Goal: Find specific fact: Find specific fact

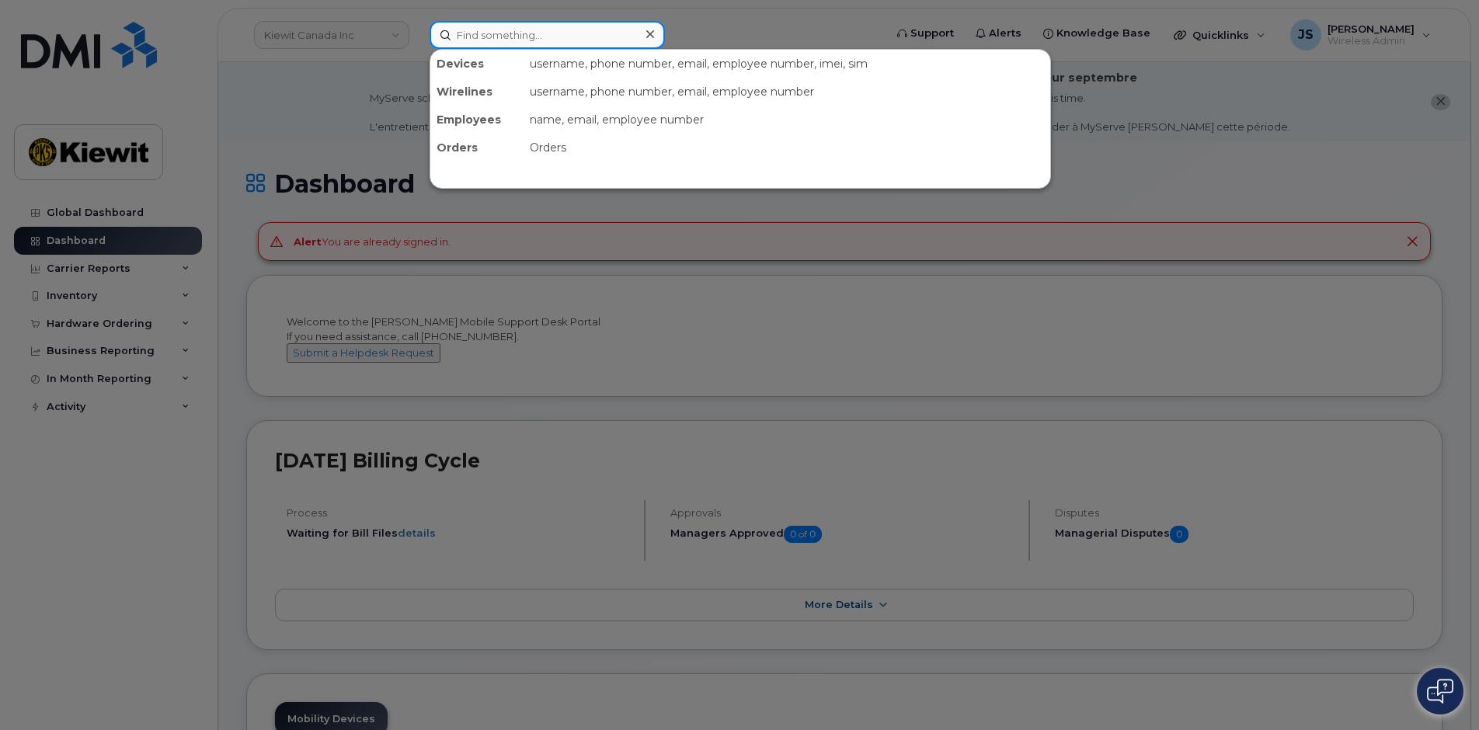
click at [513, 26] on input at bounding box center [547, 35] width 235 height 28
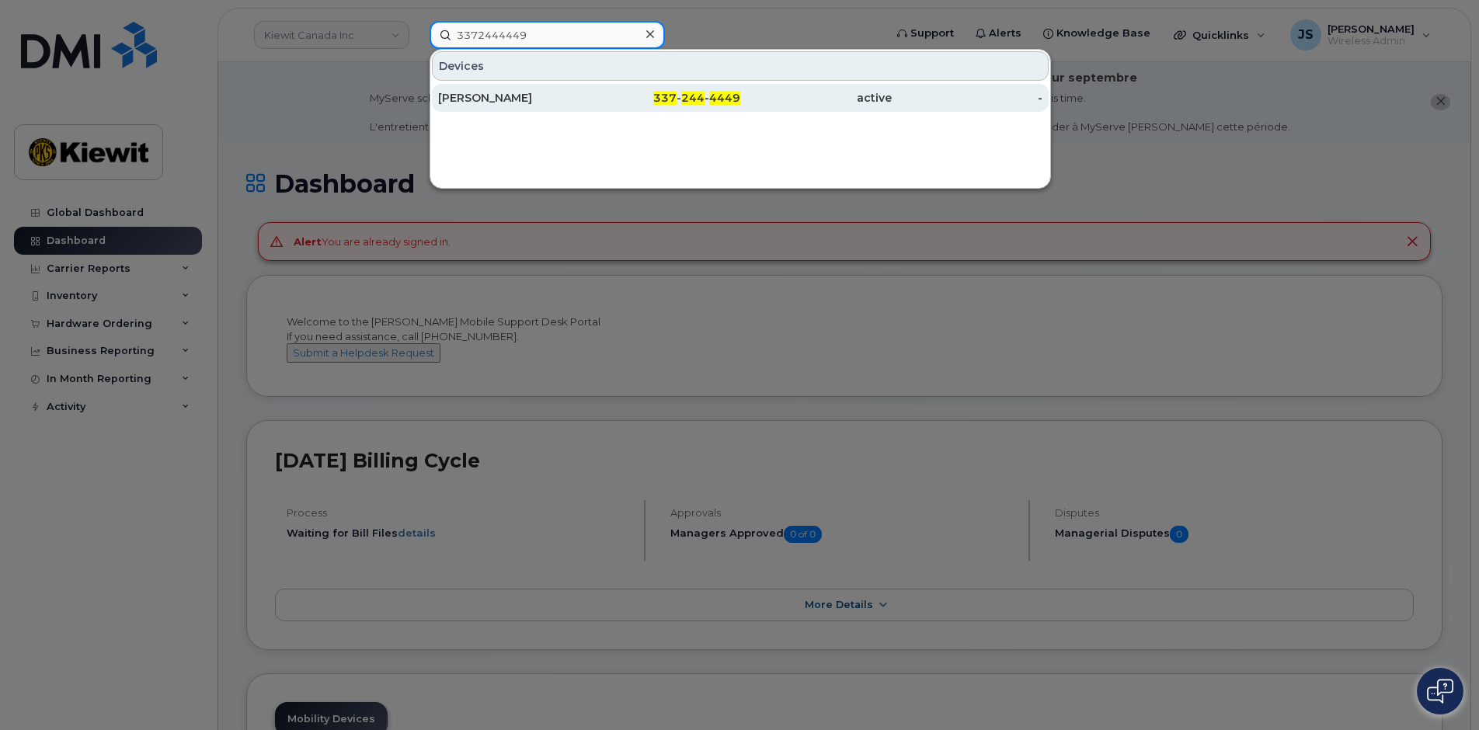
type input "3372444449"
click at [545, 102] on div "[PERSON_NAME]" at bounding box center [513, 98] width 151 height 16
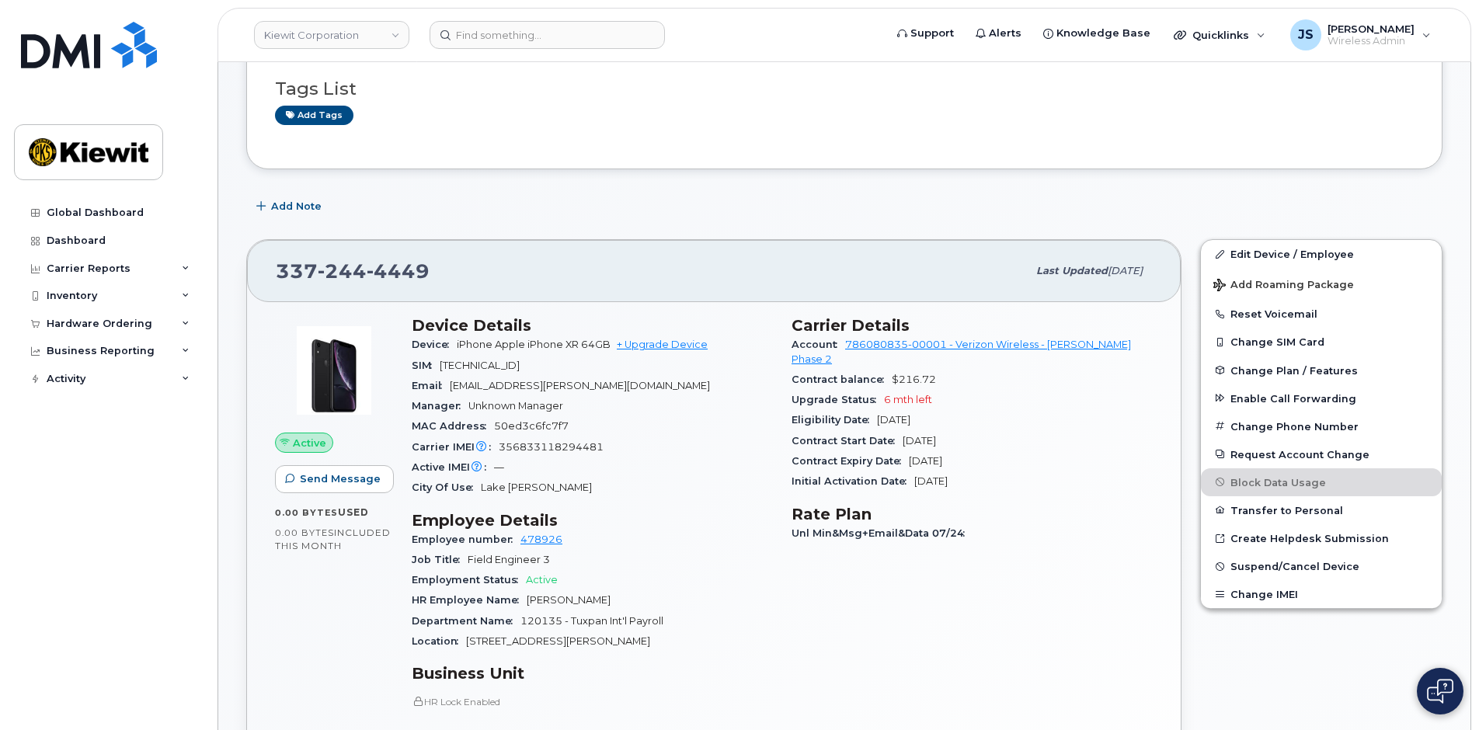
scroll to position [233, 0]
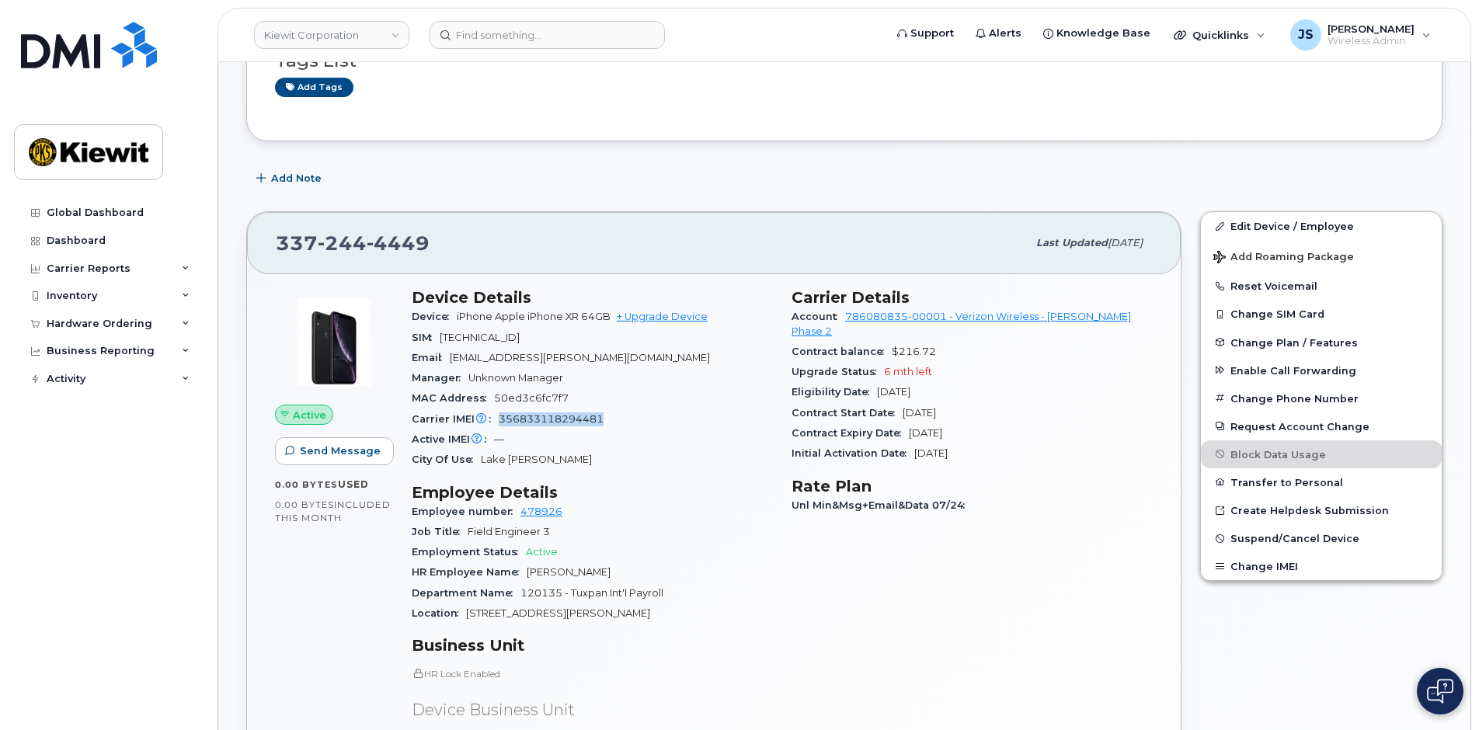
drag, startPoint x: 629, startPoint y: 424, endPoint x: 499, endPoint y: 423, distance: 130.5
click at [499, 423] on div "Carrier IMEI Carrier IMEI is reported during the last billing cycle or change o…" at bounding box center [592, 419] width 361 height 20
copy span "356833118294481"
click at [703, 188] on div "Add Note" at bounding box center [844, 179] width 1196 height 28
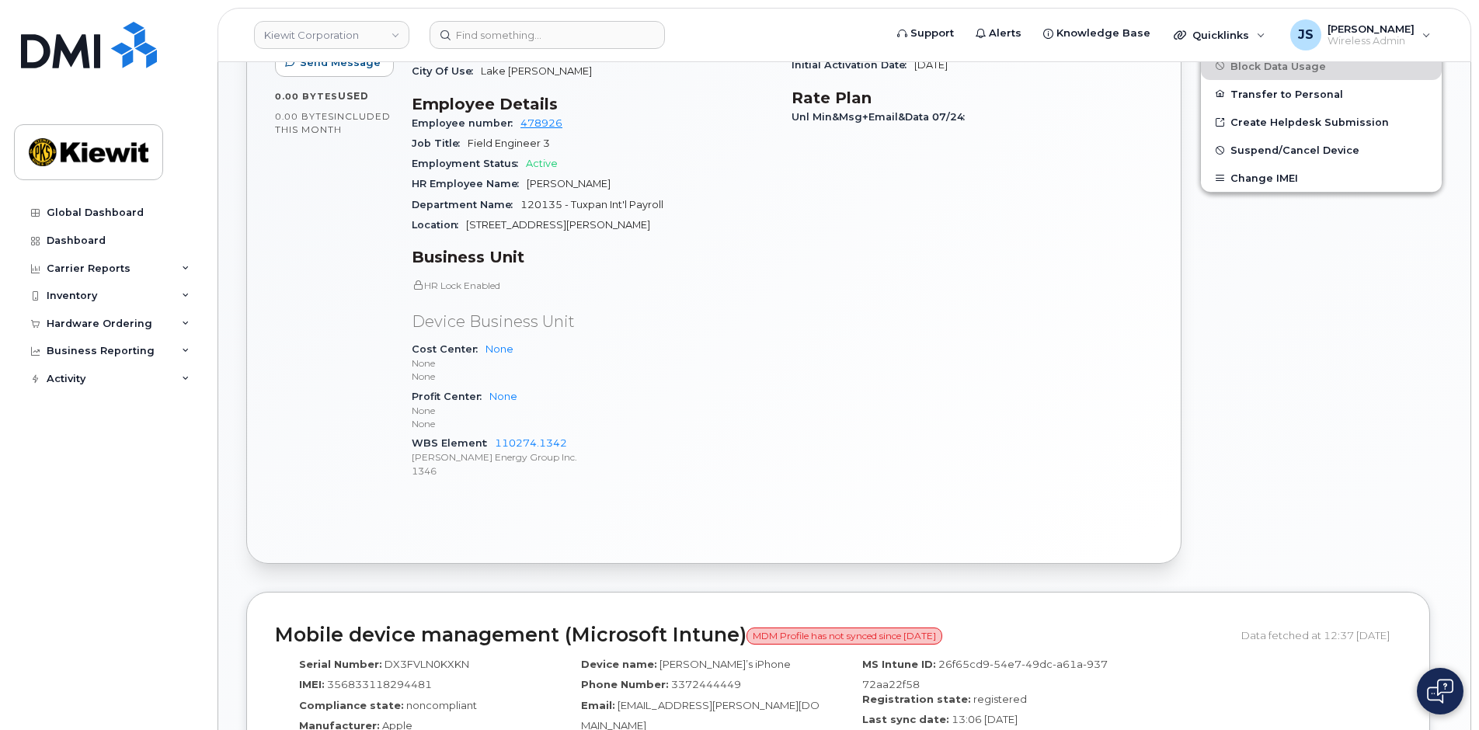
scroll to position [855, 0]
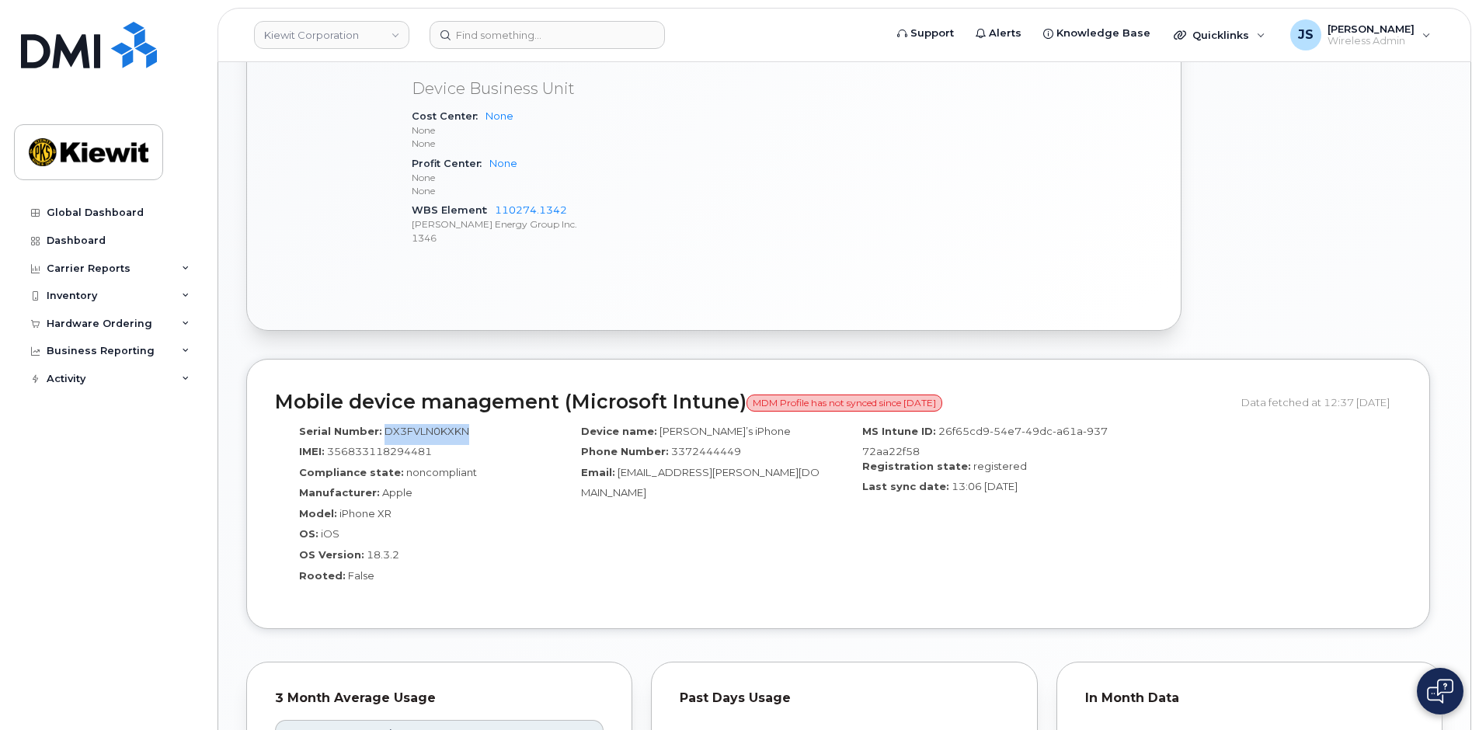
drag, startPoint x: 484, startPoint y: 431, endPoint x: 380, endPoint y: 437, distance: 104.2
click at [380, 437] on div "Serial Number: DX3FVLN0KXKN" at bounding box center [416, 434] width 259 height 21
copy span "DX3FVLN0KXKN"
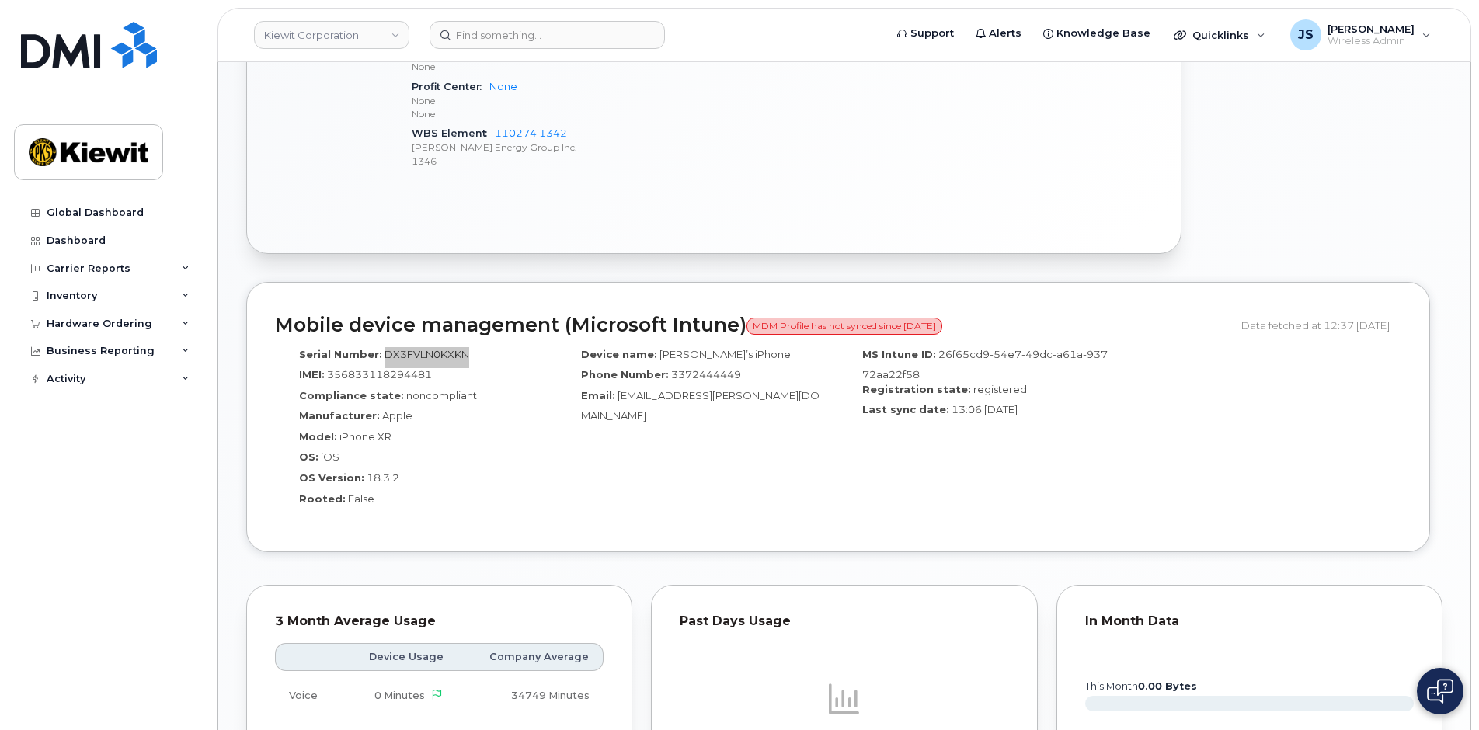
scroll to position [932, 0]
click at [497, 422] on div "Manufacturer: Apple" at bounding box center [416, 418] width 259 height 21
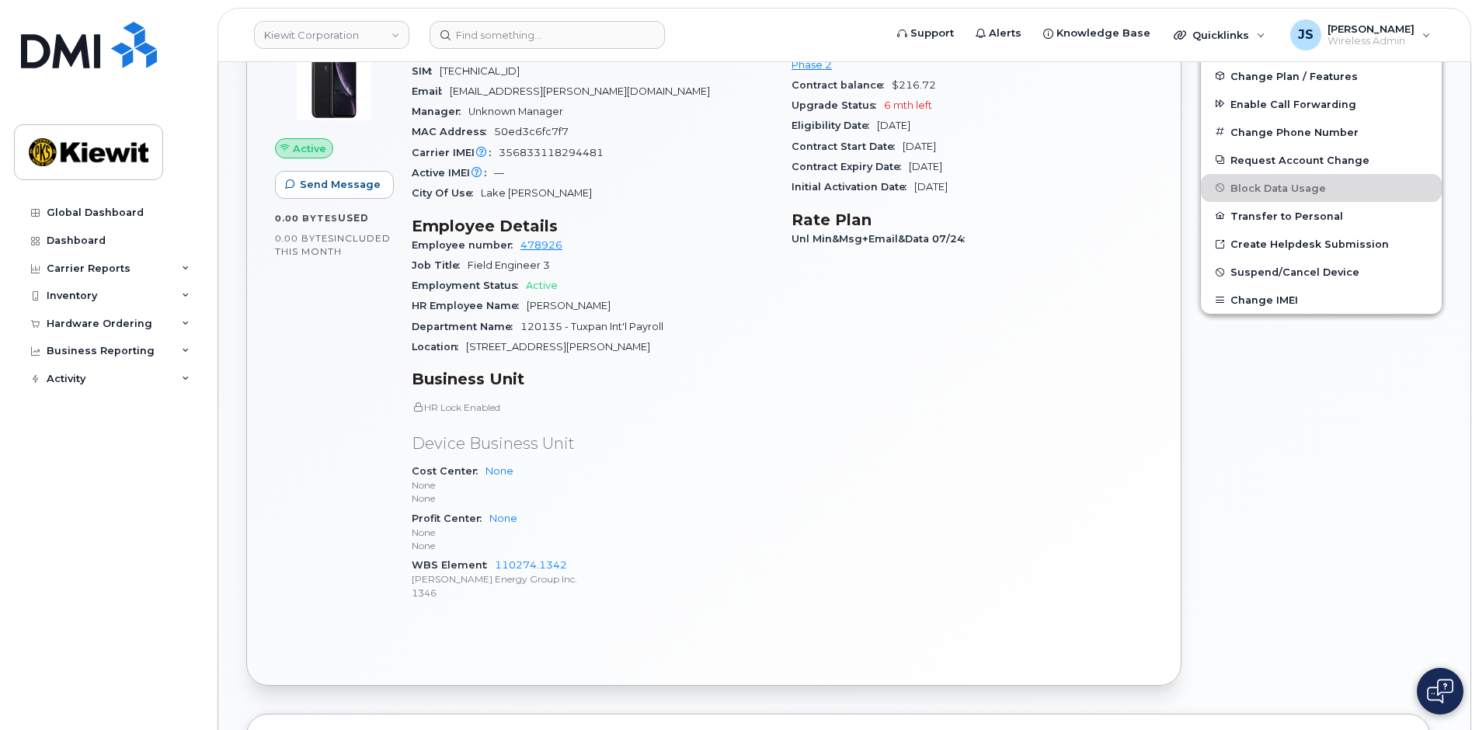
scroll to position [466, 0]
